Goal: Navigation & Orientation: Find specific page/section

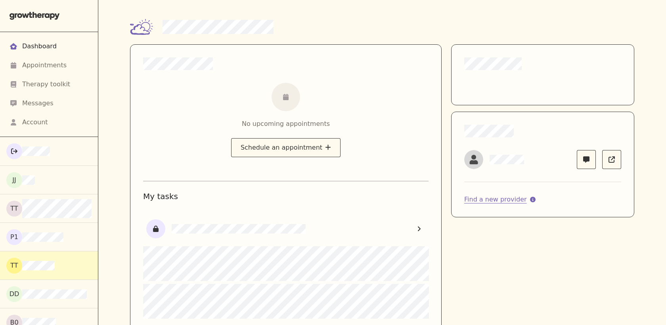
scroll to position [11735, 0]
